Goal: Information Seeking & Learning: Understand process/instructions

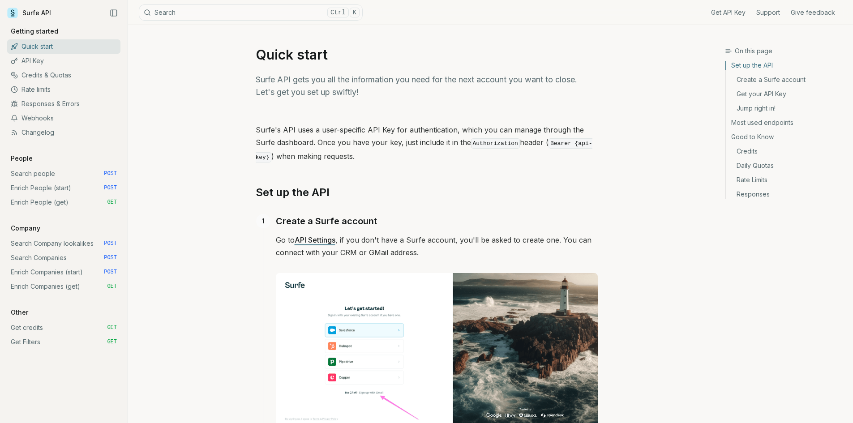
click at [197, 16] on button "Search Ctrl K" at bounding box center [251, 12] width 224 height 16
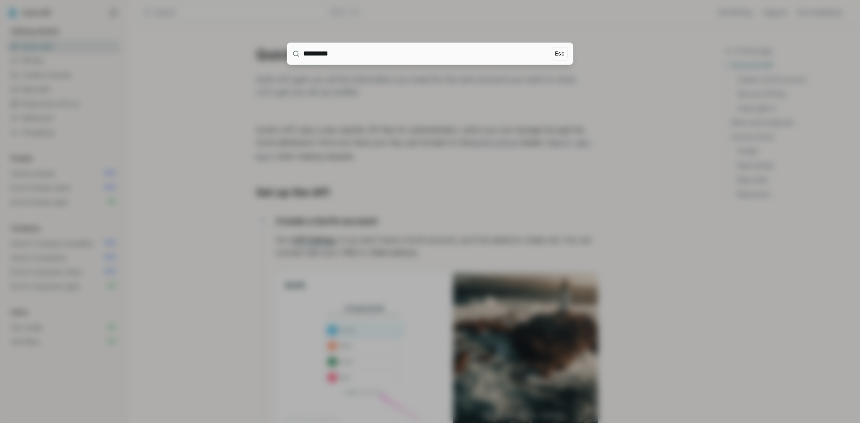
type input "*********"
click at [283, 89] on div at bounding box center [430, 211] width 860 height 423
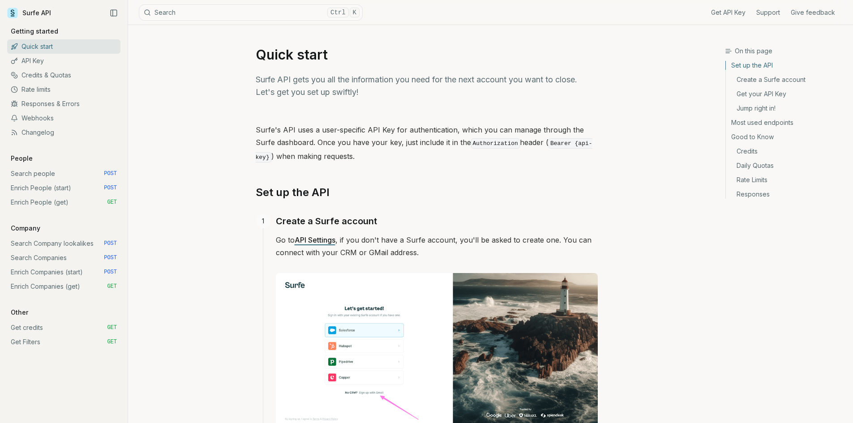
click at [62, 286] on link "Enrich Companies (get) GET" at bounding box center [63, 286] width 113 height 14
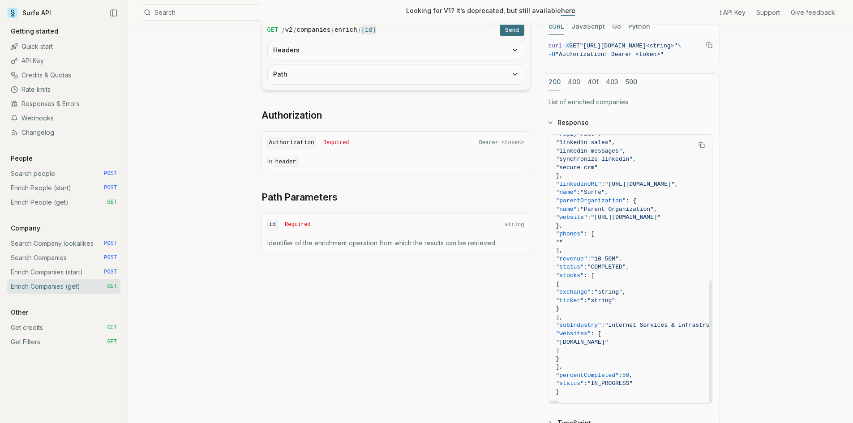
scroll to position [239, 0]
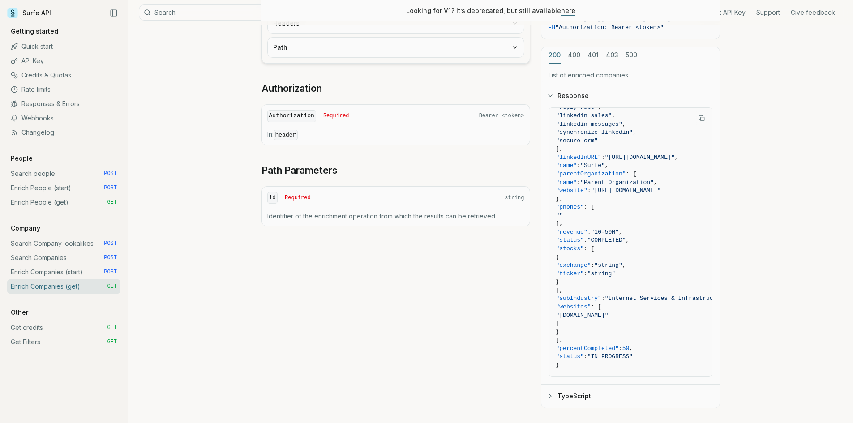
click at [45, 176] on link "Search people POST" at bounding box center [63, 174] width 113 height 14
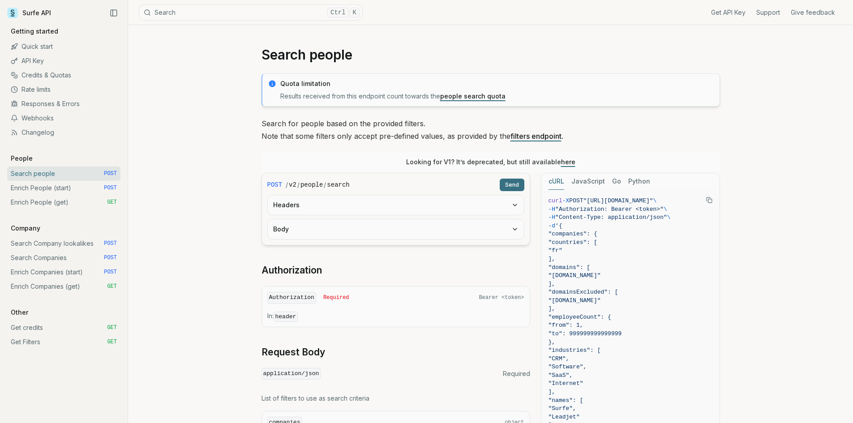
click at [34, 192] on link "Enrich People (start) POST" at bounding box center [63, 188] width 113 height 14
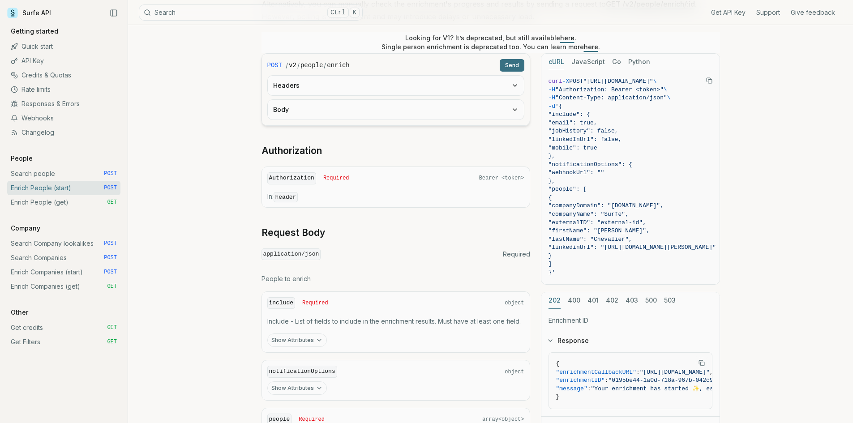
scroll to position [239, 0]
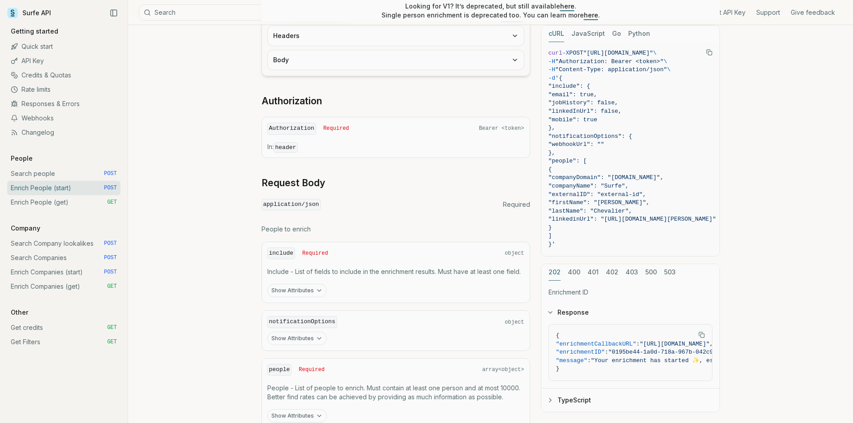
click at [299, 290] on button "Show Attributes" at bounding box center [297, 290] width 60 height 13
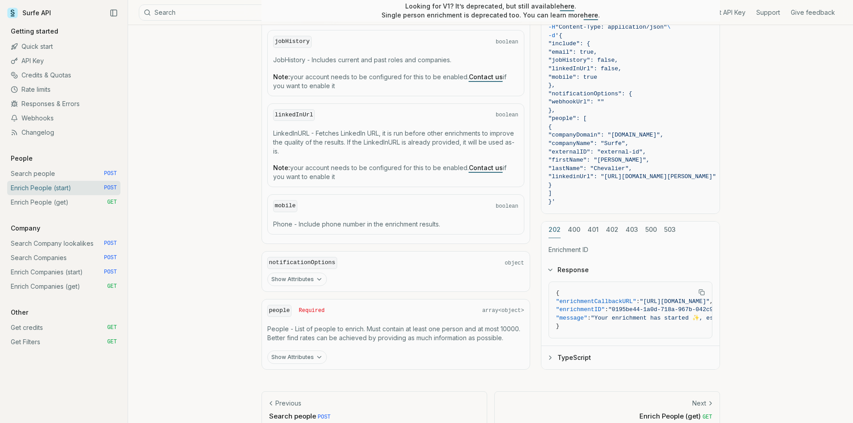
scroll to position [572, 0]
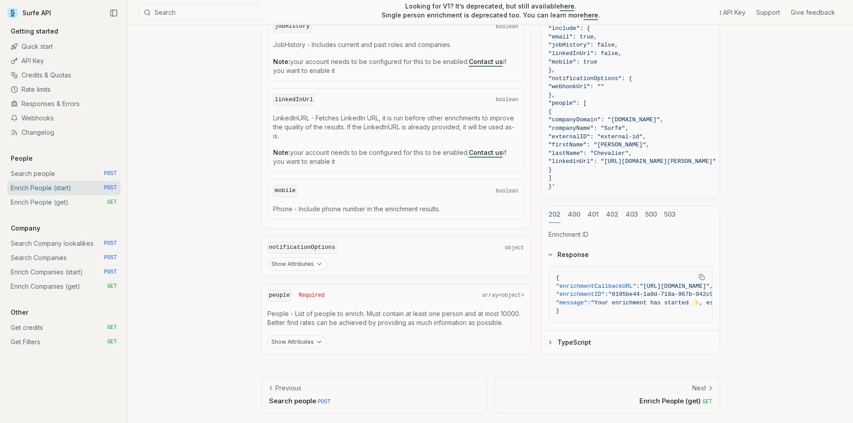
click at [309, 335] on button "Show Attributes" at bounding box center [297, 341] width 60 height 13
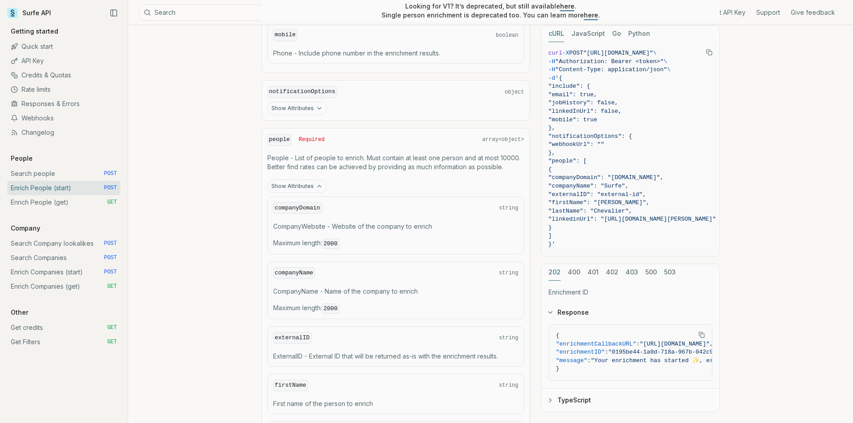
scroll to position [751, 0]
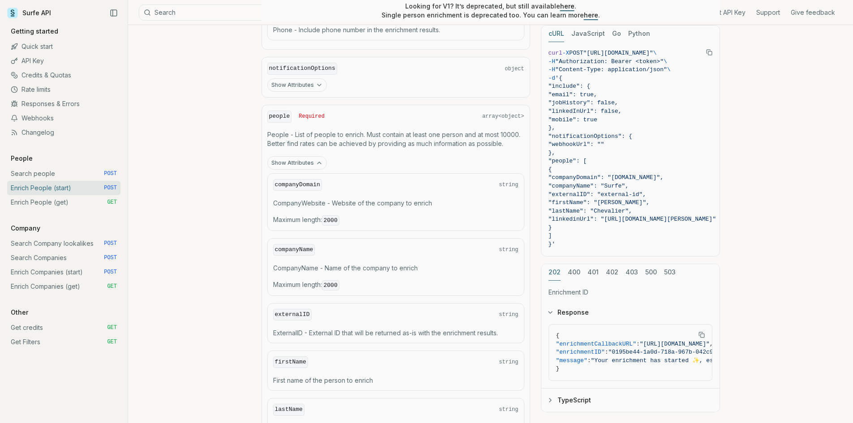
click at [308, 162] on button "Show Attributes" at bounding box center [297, 162] width 60 height 13
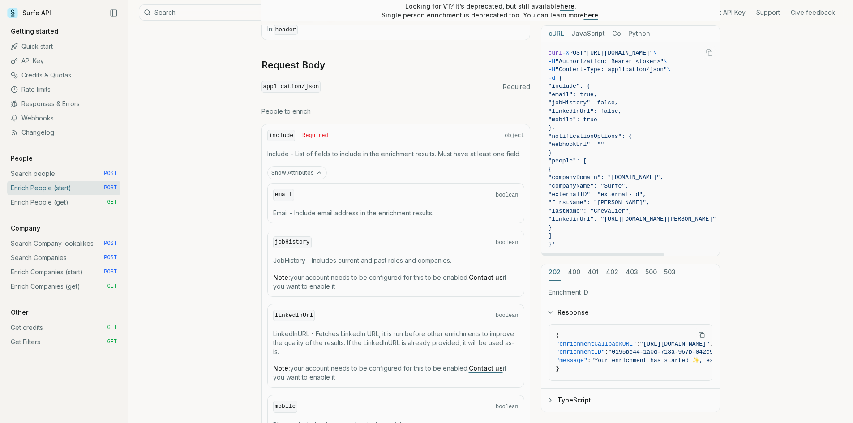
scroll to position [334, 0]
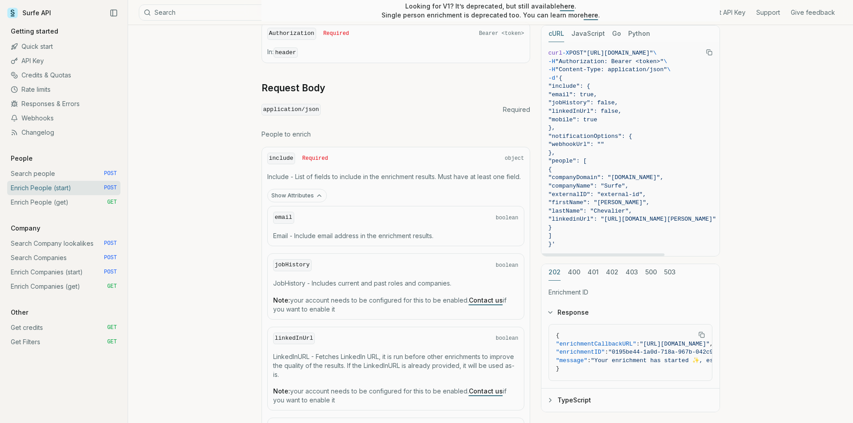
drag, startPoint x: 567, startPoint y: 85, endPoint x: 618, endPoint y: 94, distance: 52.8
click at [618, 94] on code "curl -X POST "[URL][DOMAIN_NAME]" \ -H "Authorization: Bearer <token>" \ -H "Co…" at bounding box center [632, 149] width 167 height 200
click at [614, 106] on span ""jobHistory": false," at bounding box center [584, 102] width 70 height 7
click at [352, 153] on div "include Required object" at bounding box center [395, 159] width 257 height 12
click at [298, 156] on div "include Required object" at bounding box center [395, 159] width 257 height 12
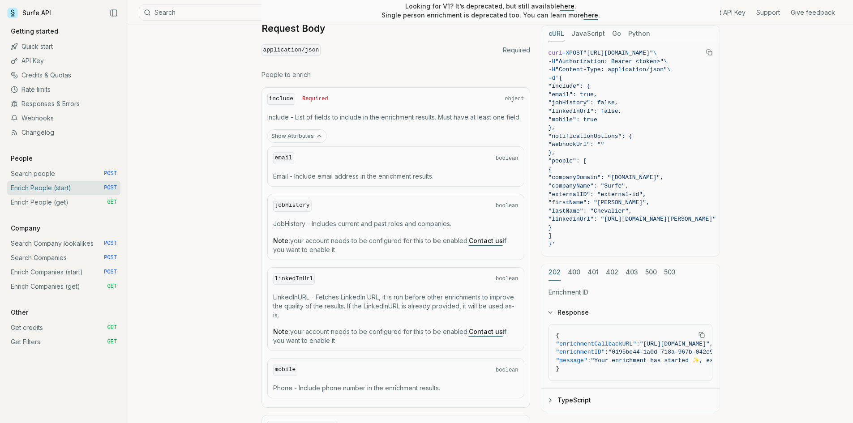
scroll to position [572, 0]
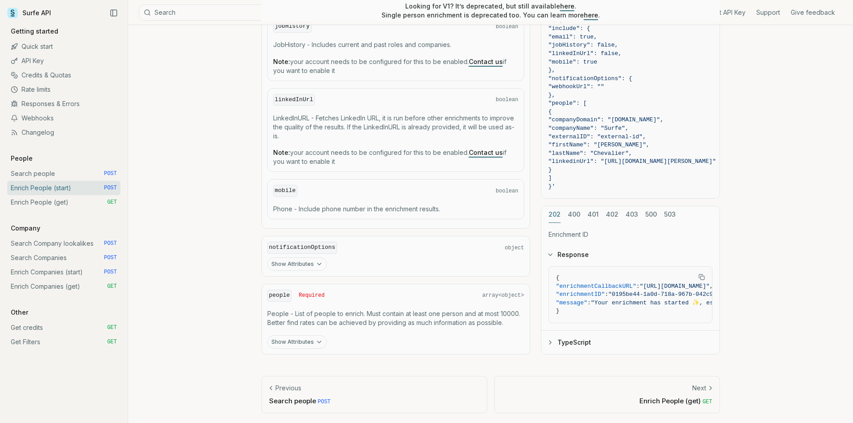
click at [310, 265] on button "Show Attributes" at bounding box center [297, 264] width 60 height 13
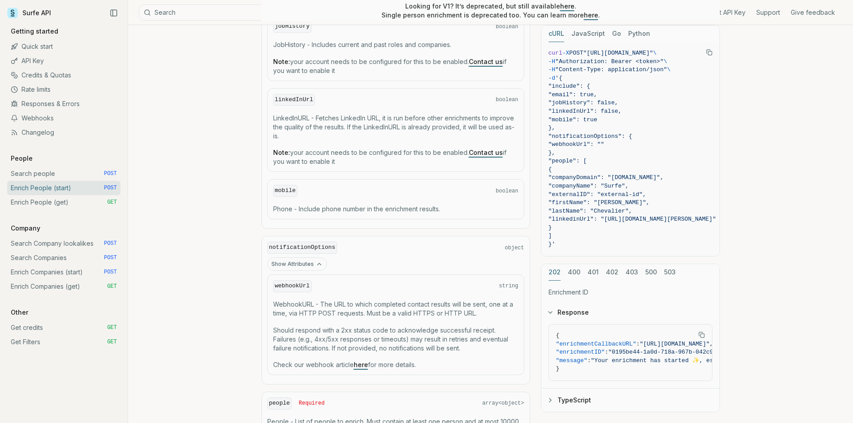
click at [310, 265] on button "Show Attributes" at bounding box center [297, 264] width 60 height 13
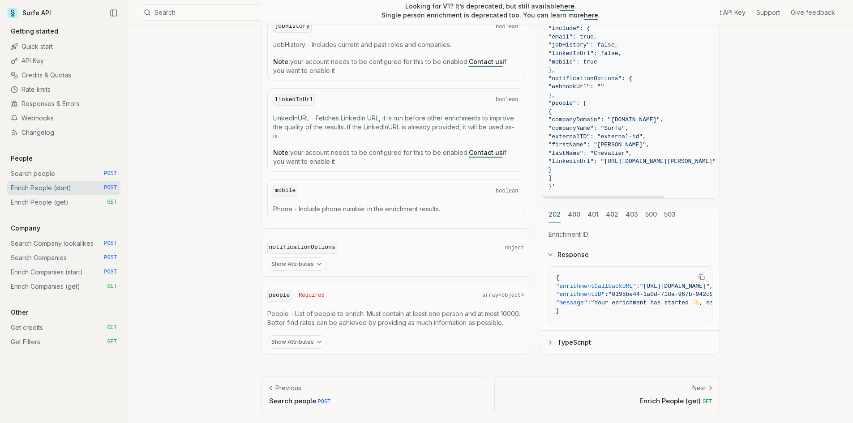
click at [303, 345] on button "Show Attributes" at bounding box center [297, 341] width 60 height 13
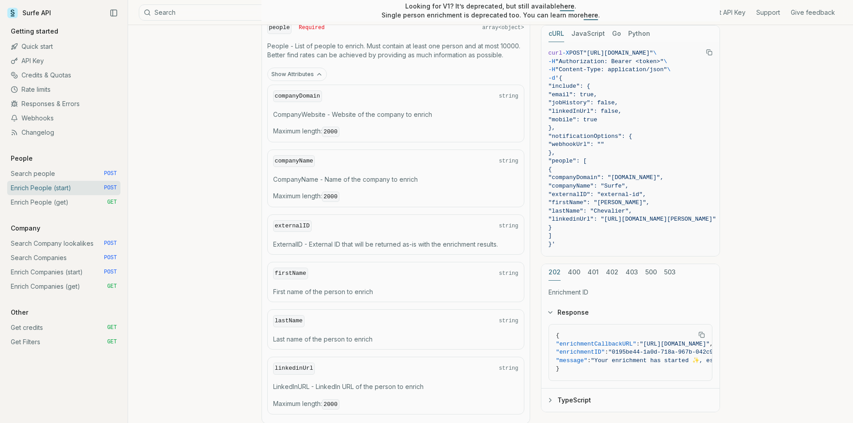
scroll to position [871, 0]
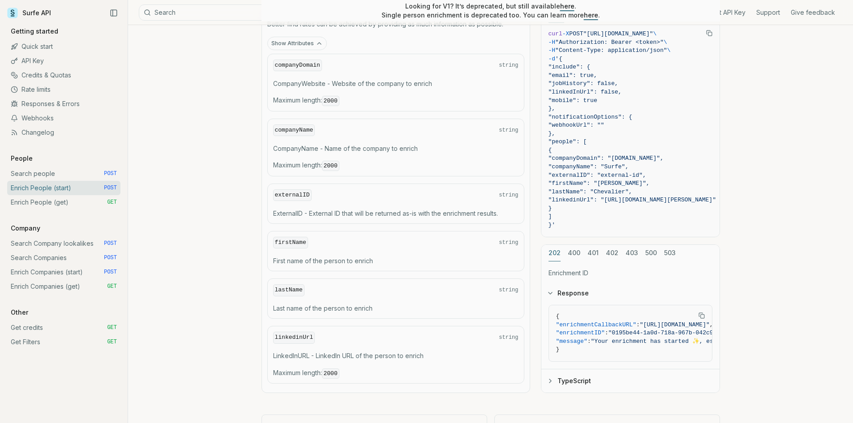
click at [331, 370] on code "2000" at bounding box center [330, 374] width 17 height 10
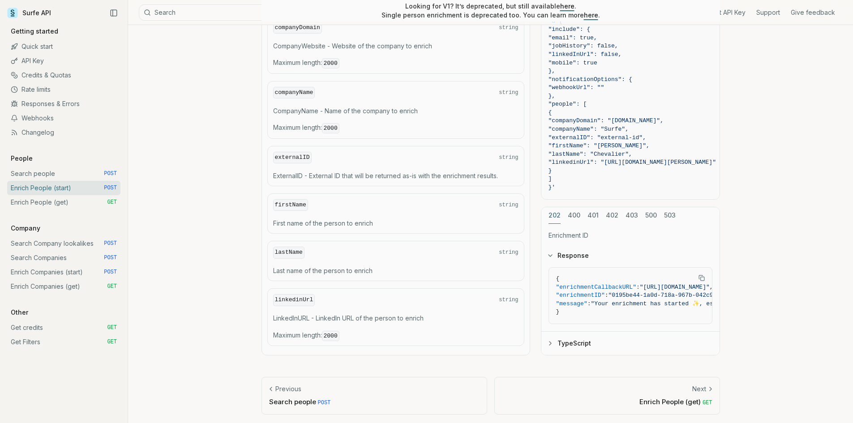
scroll to position [849, 0]
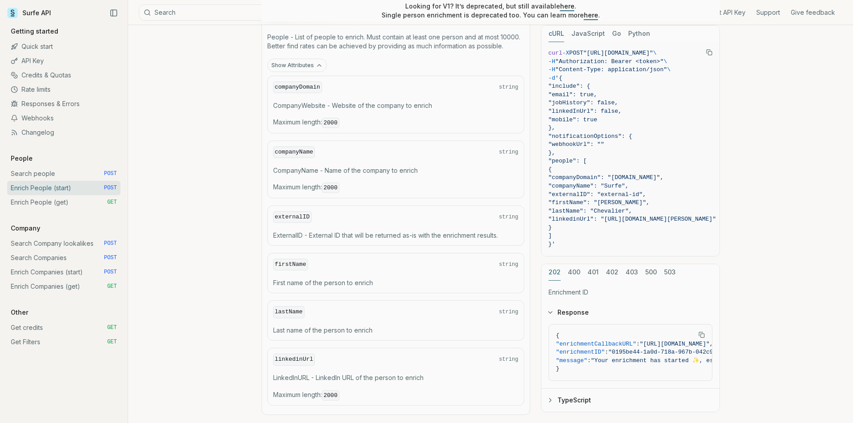
click at [584, 17] on link "here" at bounding box center [591, 15] width 14 height 8
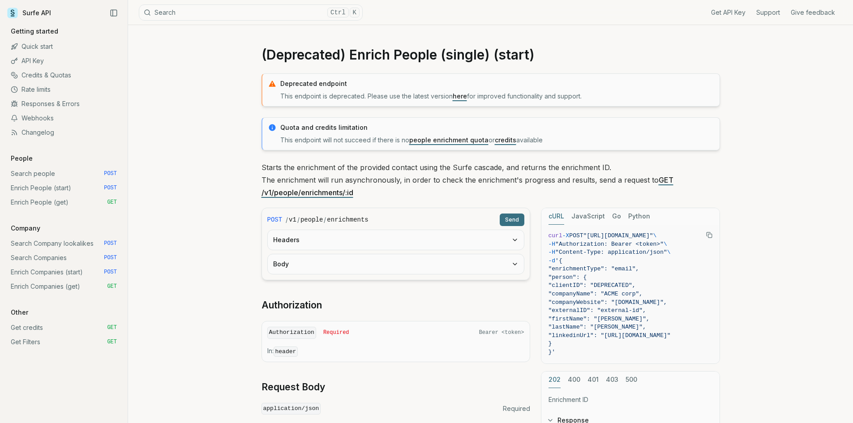
click at [464, 97] on link "here" at bounding box center [460, 96] width 14 height 8
